Goal: Task Accomplishment & Management: Manage account settings

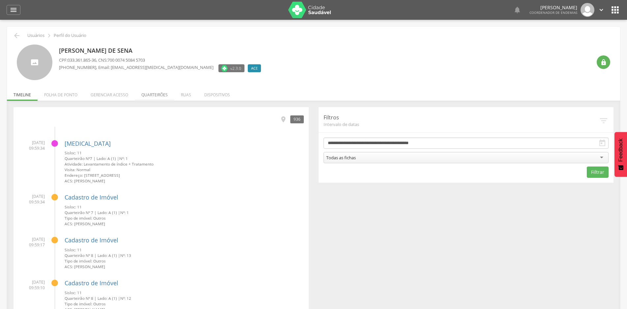
click at [158, 93] on li "Quarteirões" at bounding box center [155, 92] width 40 height 15
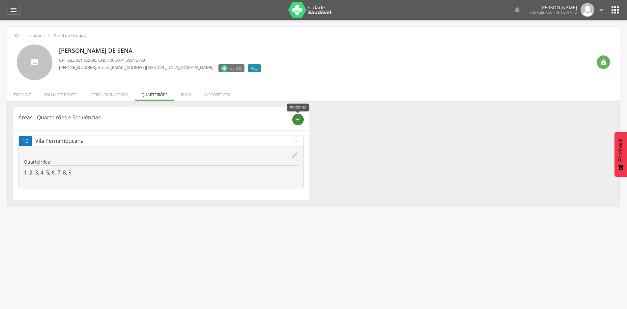
click at [298, 120] on icon "add" at bounding box center [298, 120] width 6 height 6
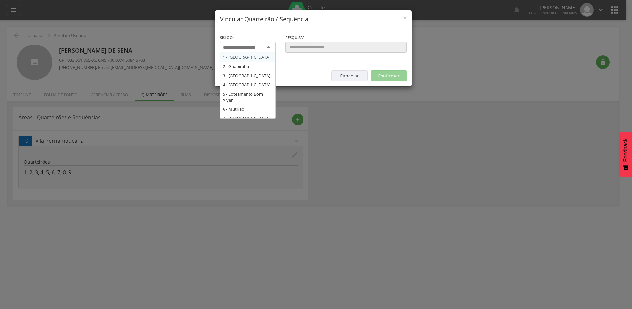
click at [269, 47] on div at bounding box center [248, 47] width 56 height 12
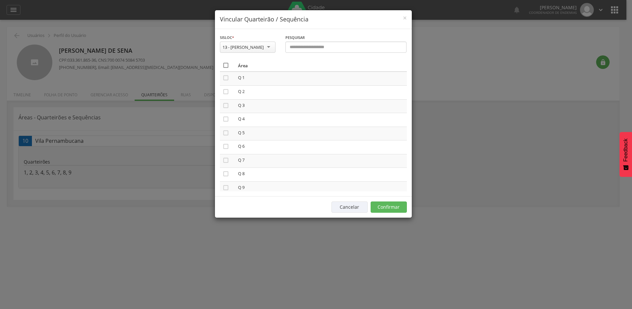
click at [227, 65] on icon "" at bounding box center [226, 65] width 7 height 7
click at [394, 209] on button "Confirmar" at bounding box center [389, 206] width 36 height 11
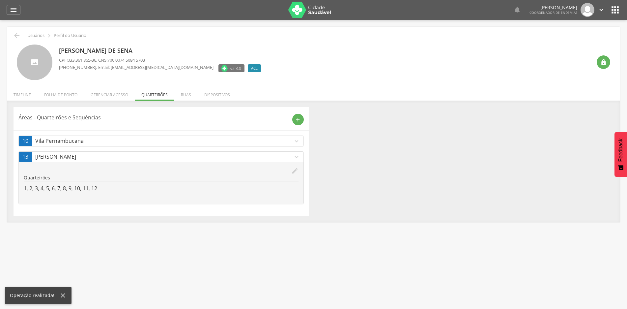
click at [298, 141] on icon "expand_more" at bounding box center [296, 140] width 7 height 7
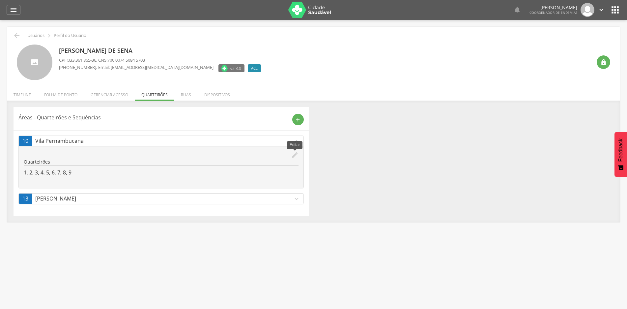
click at [294, 154] on icon "edit" at bounding box center [294, 154] width 7 height 7
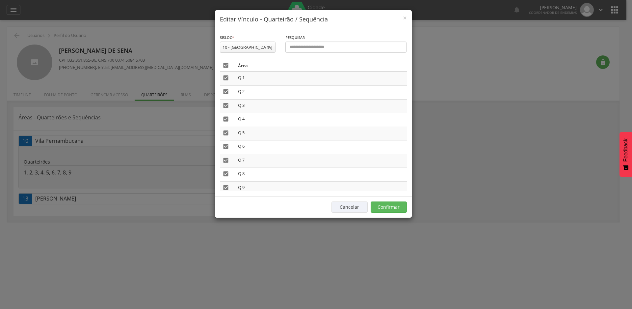
click at [228, 63] on icon "" at bounding box center [226, 65] width 7 height 7
click at [406, 19] on span "×" at bounding box center [405, 17] width 4 height 9
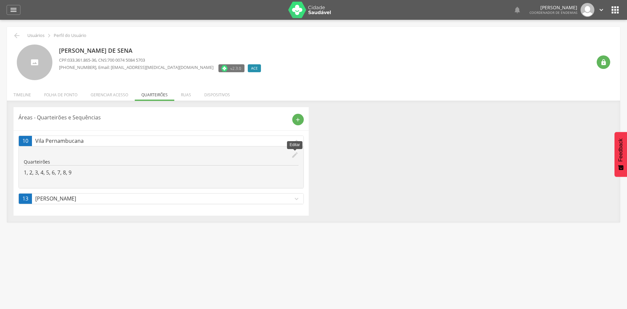
click at [292, 155] on icon "edit" at bounding box center [294, 154] width 7 height 7
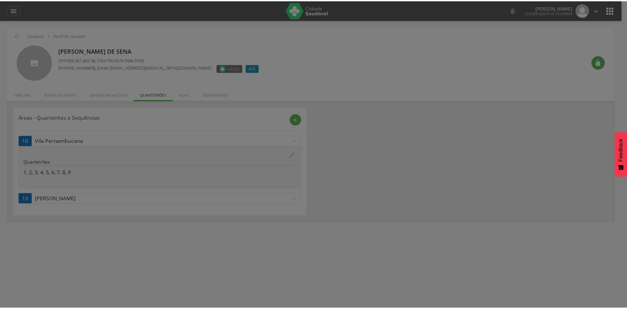
scroll to position [0, 0]
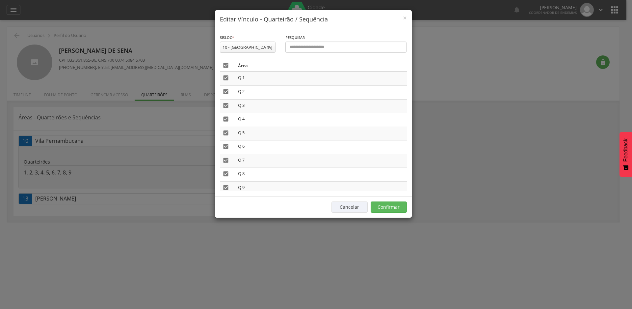
click at [228, 64] on icon "" at bounding box center [226, 65] width 7 height 7
click at [397, 210] on button "Confirmar" at bounding box center [389, 206] width 36 height 11
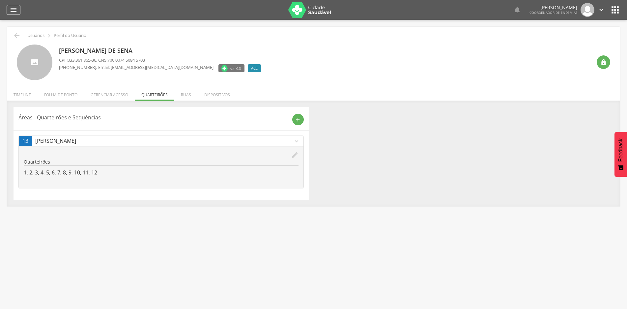
click at [15, 10] on icon "" at bounding box center [14, 10] width 8 height 8
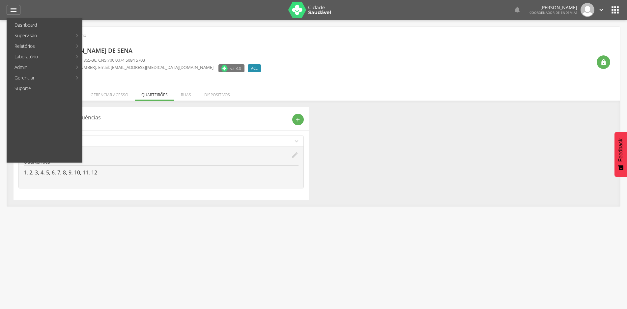
click at [613, 8] on icon "" at bounding box center [615, 10] width 11 height 11
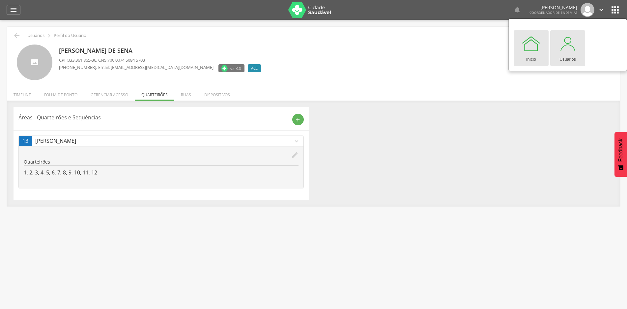
click at [558, 52] on div at bounding box center [568, 44] width 20 height 20
